Goal: Task Accomplishment & Management: Use online tool/utility

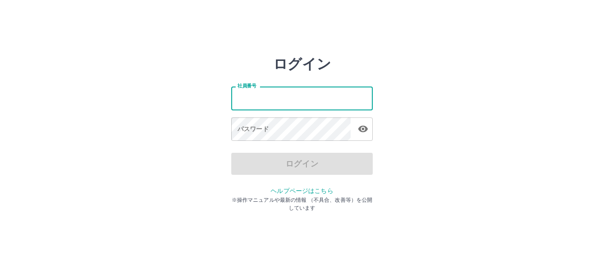
type input "*******"
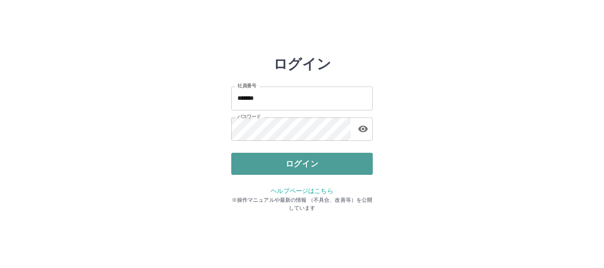
click at [234, 157] on button "ログイン" at bounding box center [301, 164] width 141 height 22
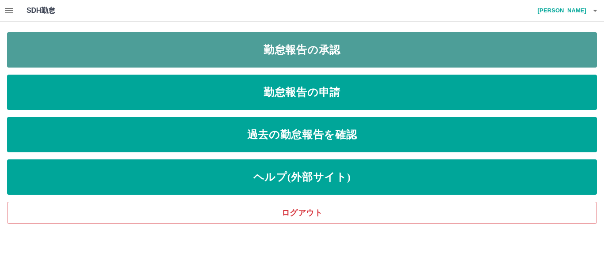
click at [258, 48] on link "勤怠報告の承認" at bounding box center [301, 49] width 589 height 35
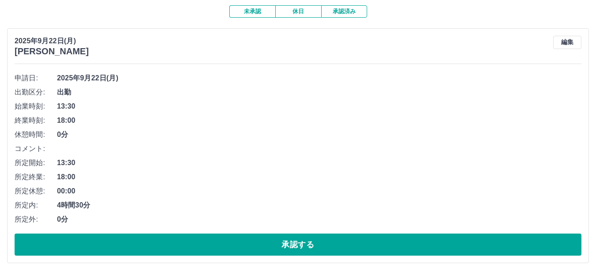
scroll to position [88, 0]
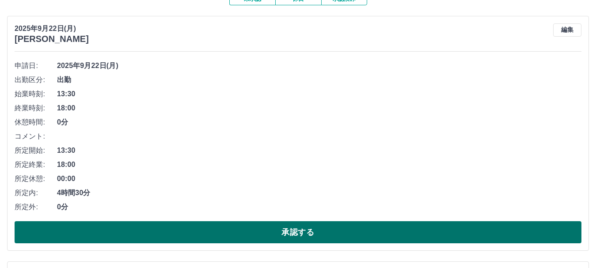
click at [267, 238] on button "承認する" at bounding box center [298, 232] width 567 height 22
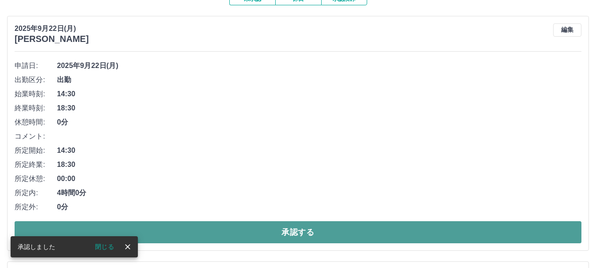
click at [284, 236] on button "承認する" at bounding box center [298, 232] width 567 height 22
click at [308, 230] on button "承認する" at bounding box center [298, 232] width 567 height 22
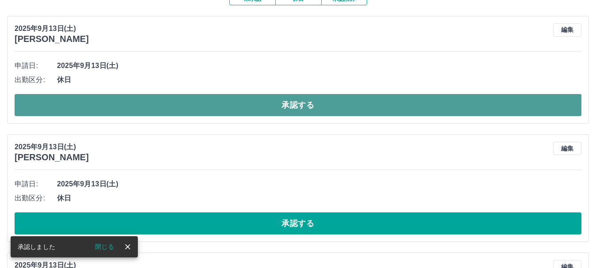
click at [300, 103] on button "承認する" at bounding box center [298, 105] width 567 height 22
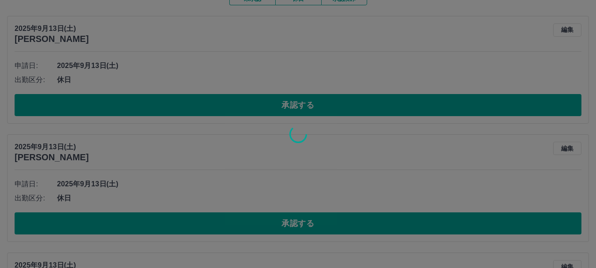
scroll to position [74, 0]
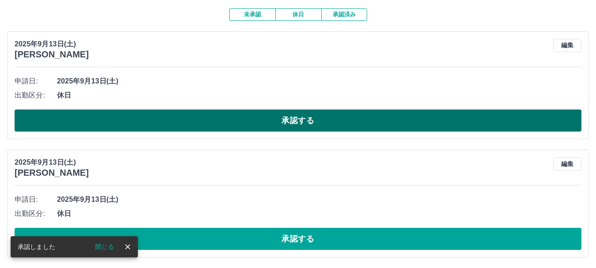
click at [304, 122] on button "承認する" at bounding box center [298, 121] width 567 height 22
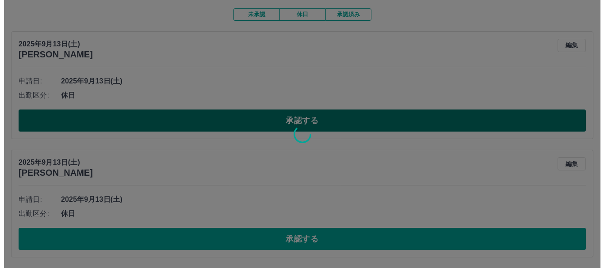
scroll to position [0, 0]
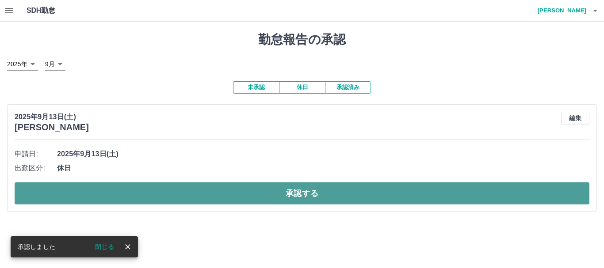
click at [303, 197] on button "承認する" at bounding box center [302, 193] width 574 height 22
